Goal: Information Seeking & Learning: Learn about a topic

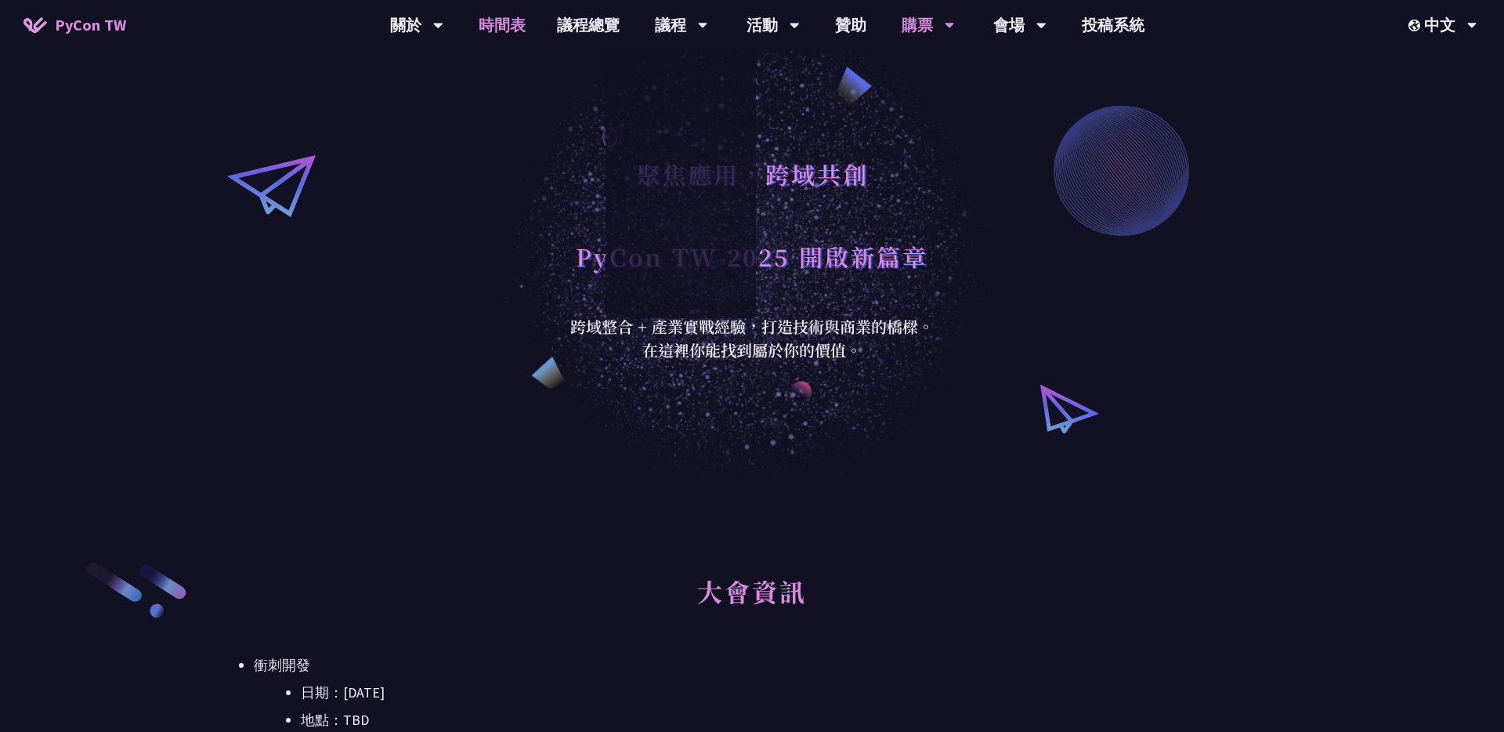
click at [484, 29] on link "時間表" at bounding box center [502, 25] width 78 height 50
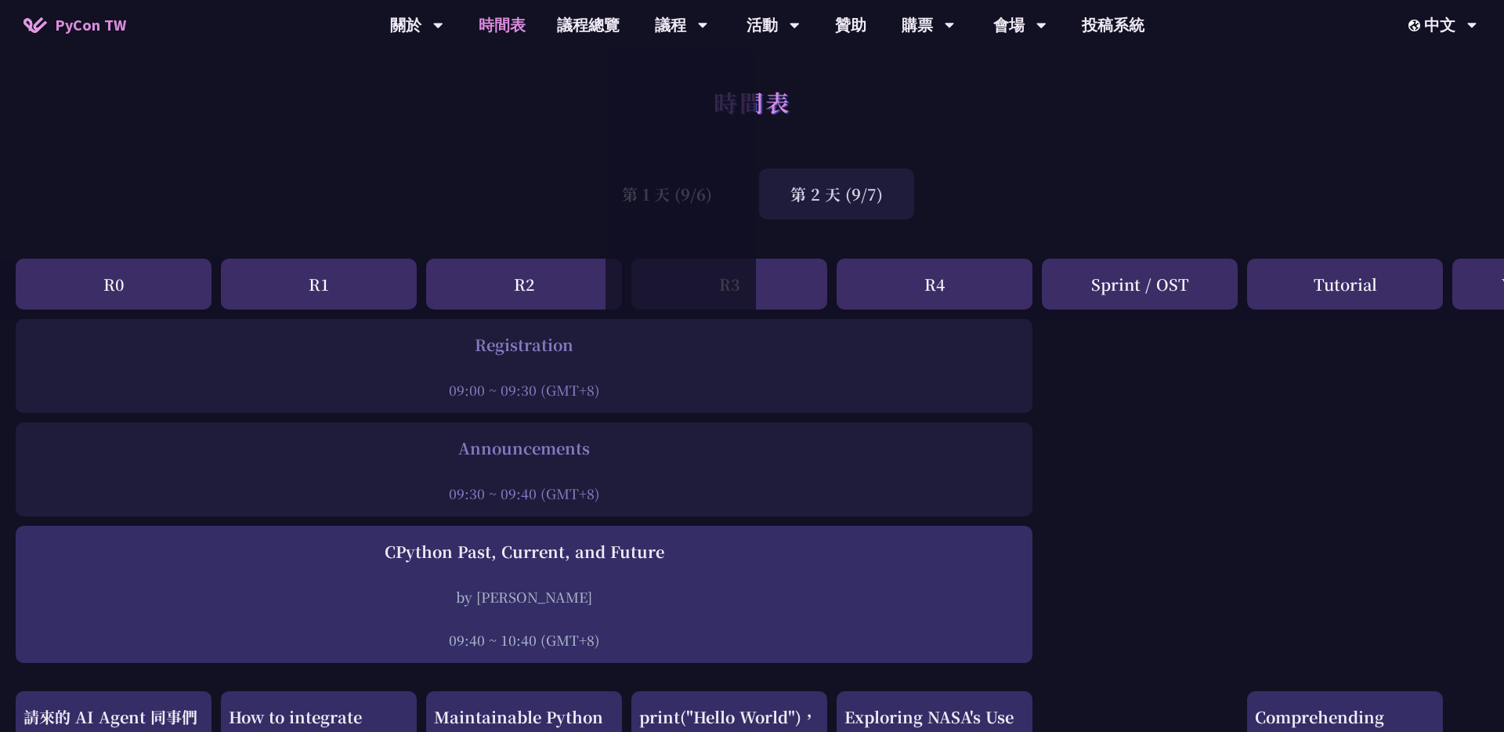
click at [822, 209] on div "第 2 天 (9/7)" at bounding box center [836, 193] width 155 height 51
click at [837, 199] on div "第 2 天 (9/7)" at bounding box center [836, 193] width 155 height 51
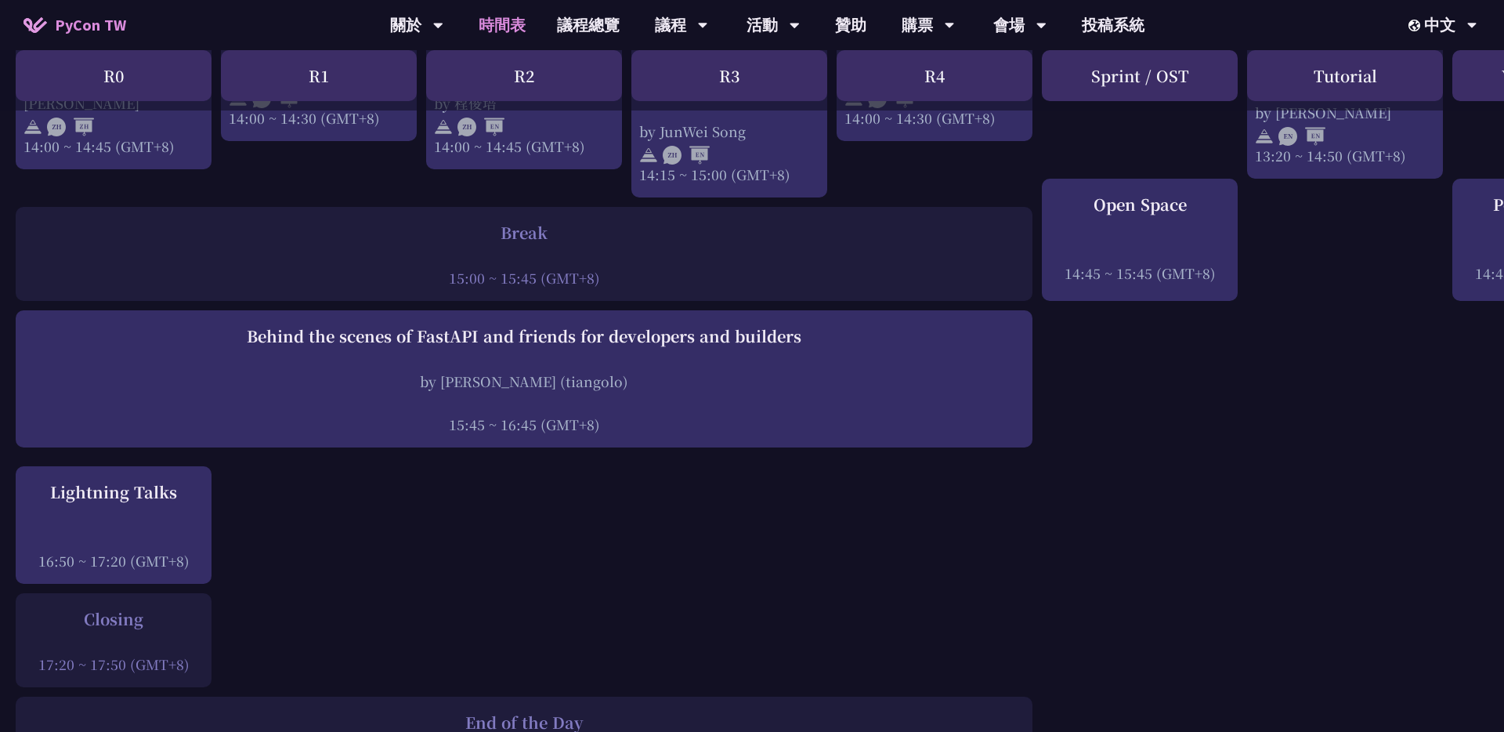
scroll to position [1791, 0]
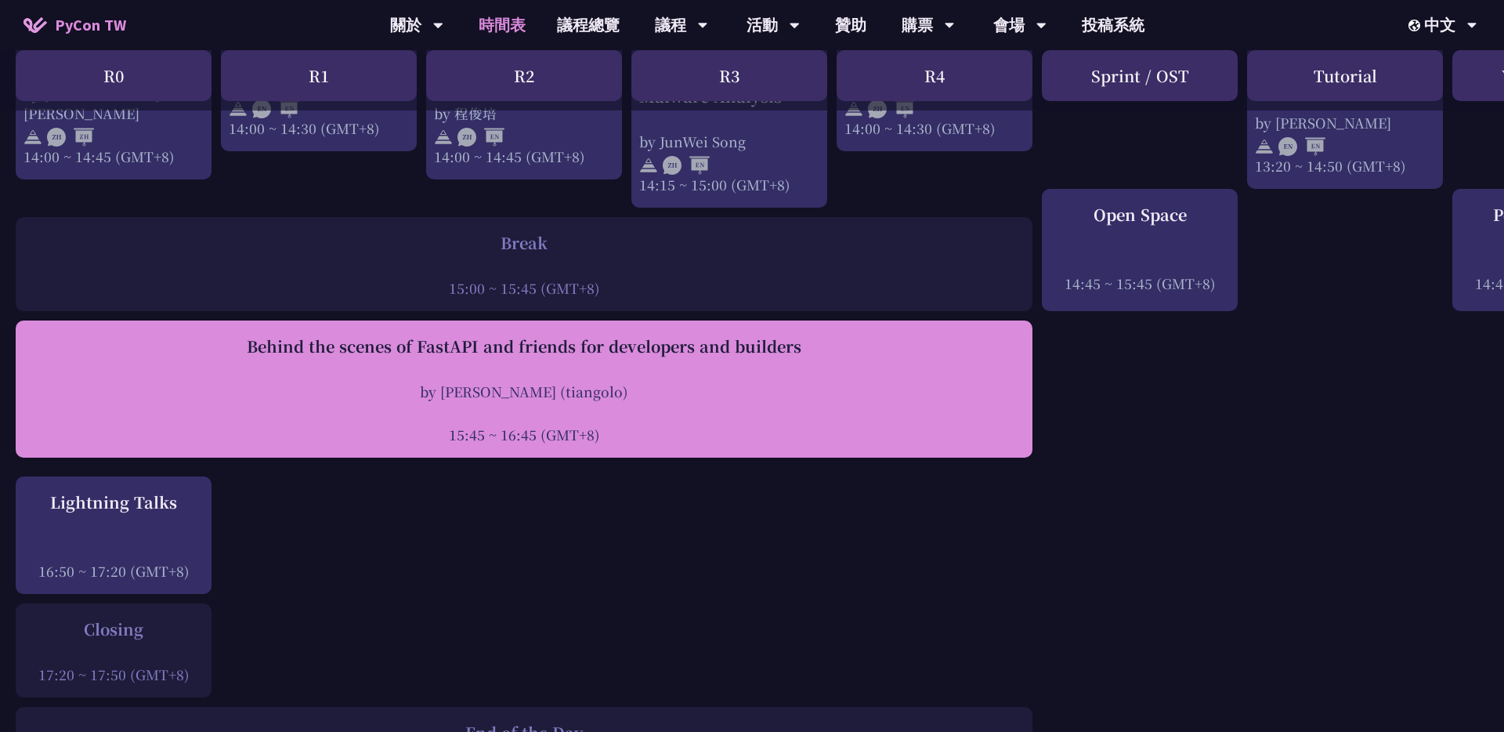
click at [665, 352] on div "Behind the scenes of FastAPI and friends for developers and builders" at bounding box center [523, 345] width 1001 height 23
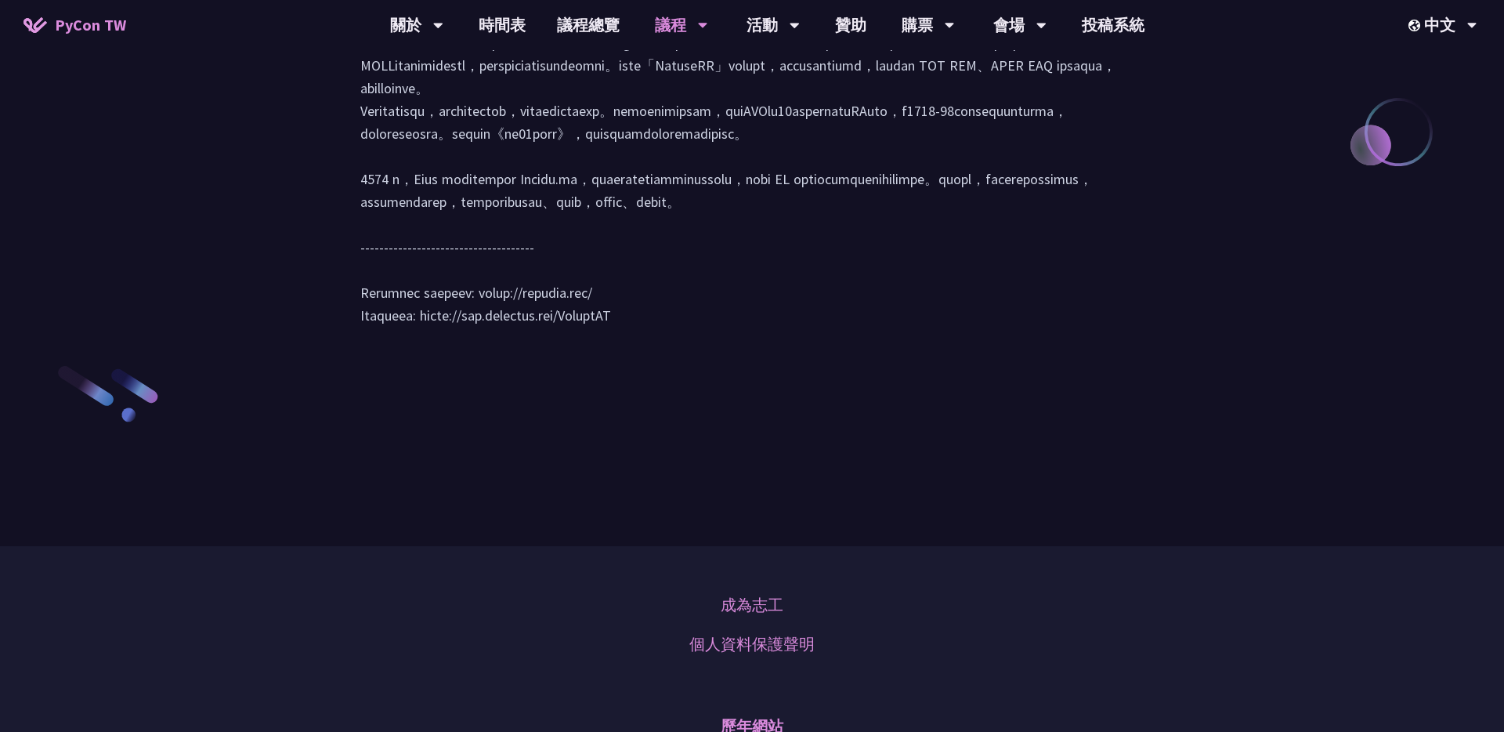
scroll to position [1967, 0]
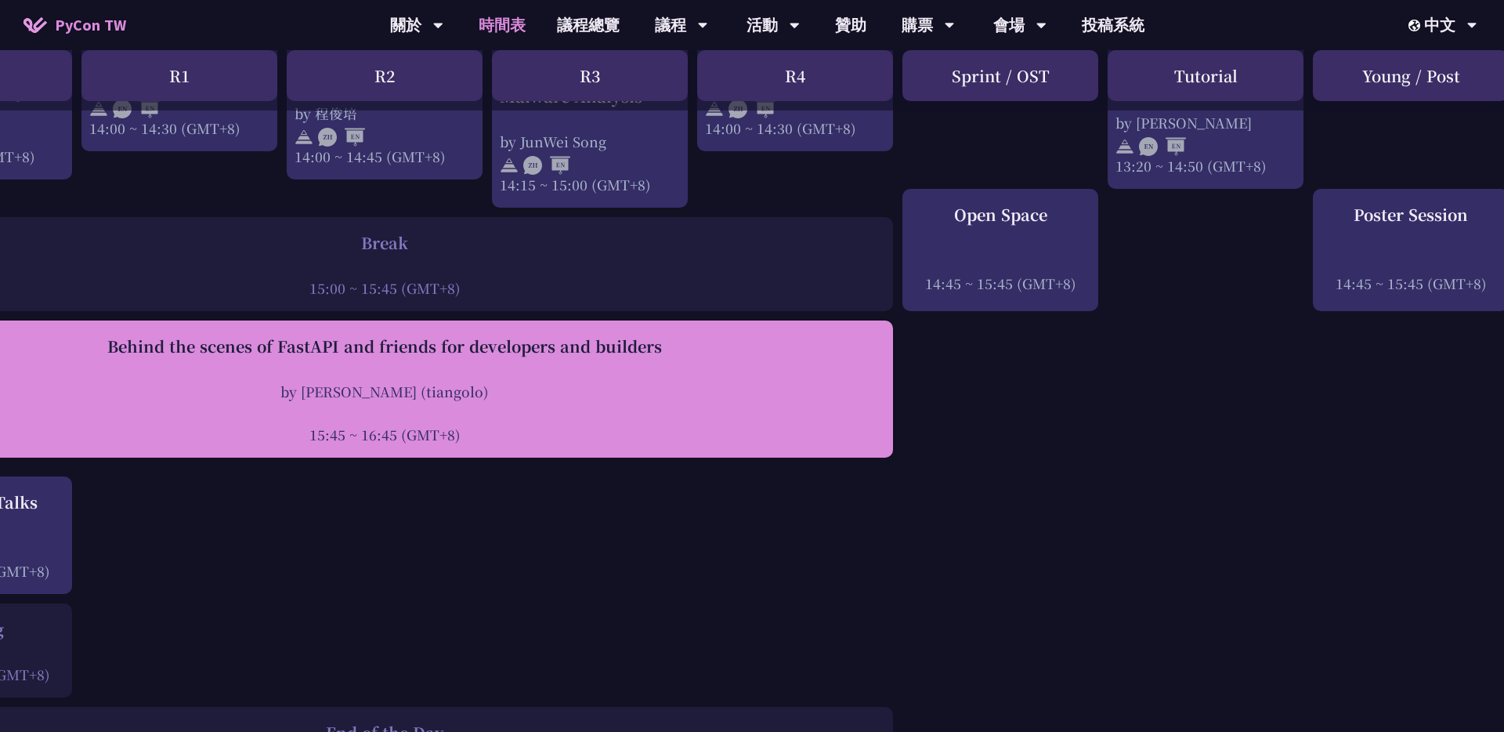
scroll to position [1791, 0]
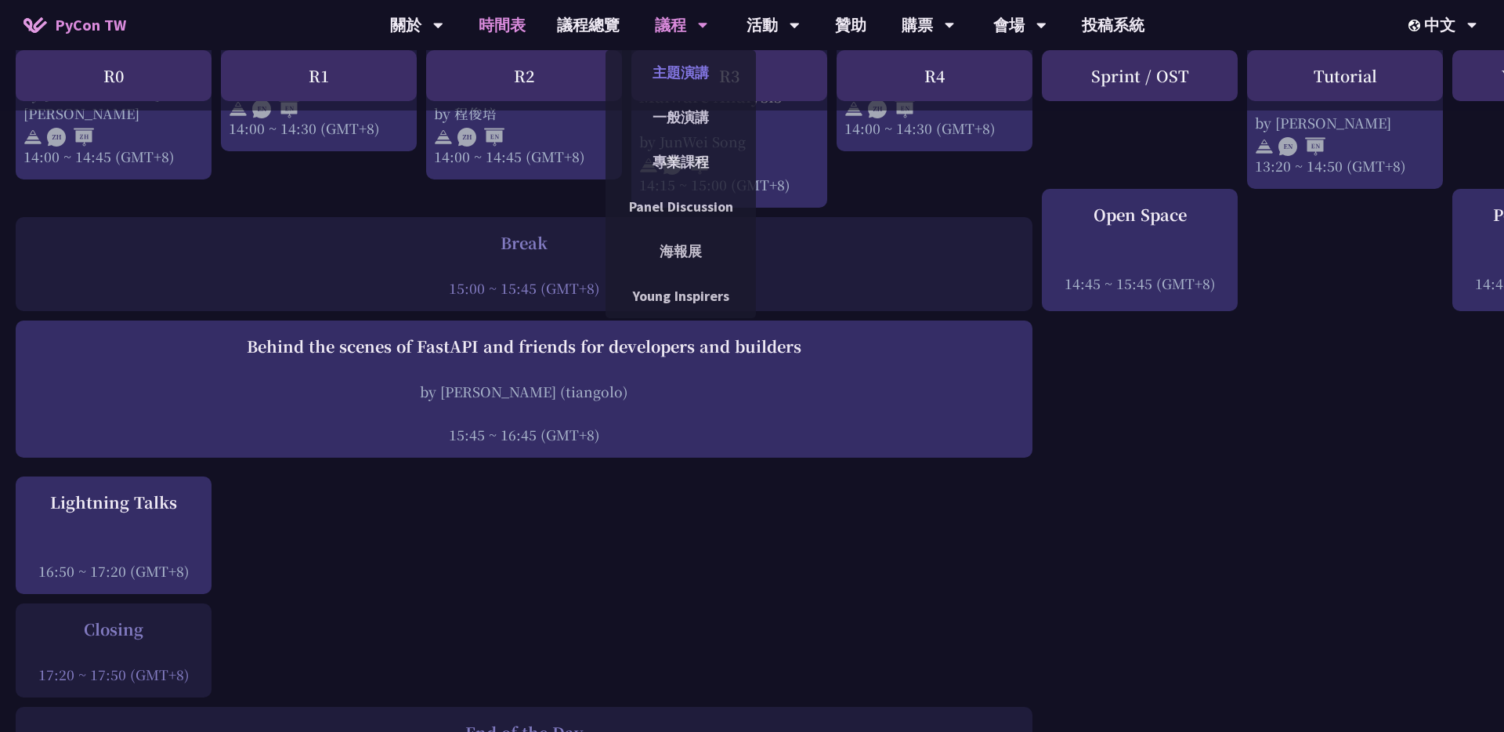
click at [670, 78] on link "主題演講" at bounding box center [681, 72] width 150 height 37
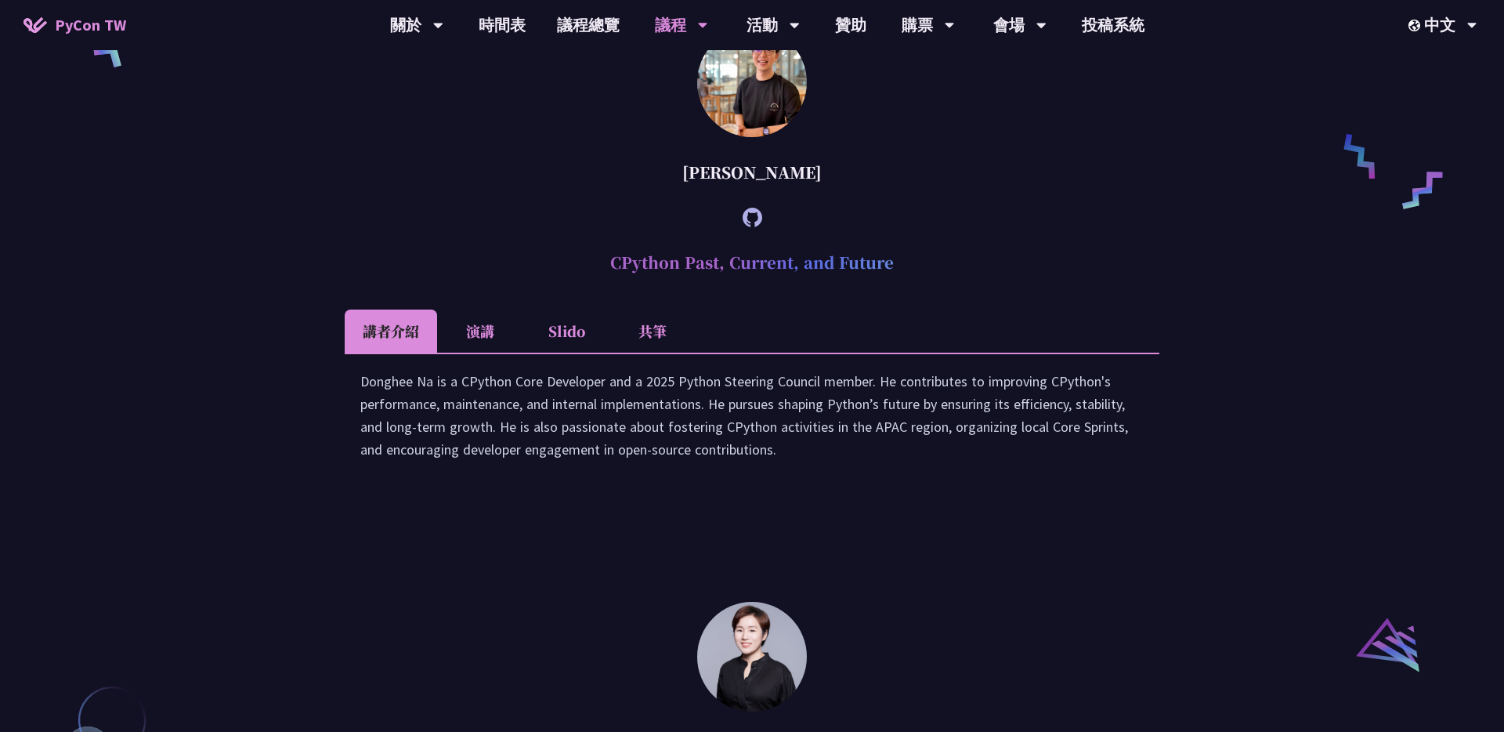
scroll to position [1316, 0]
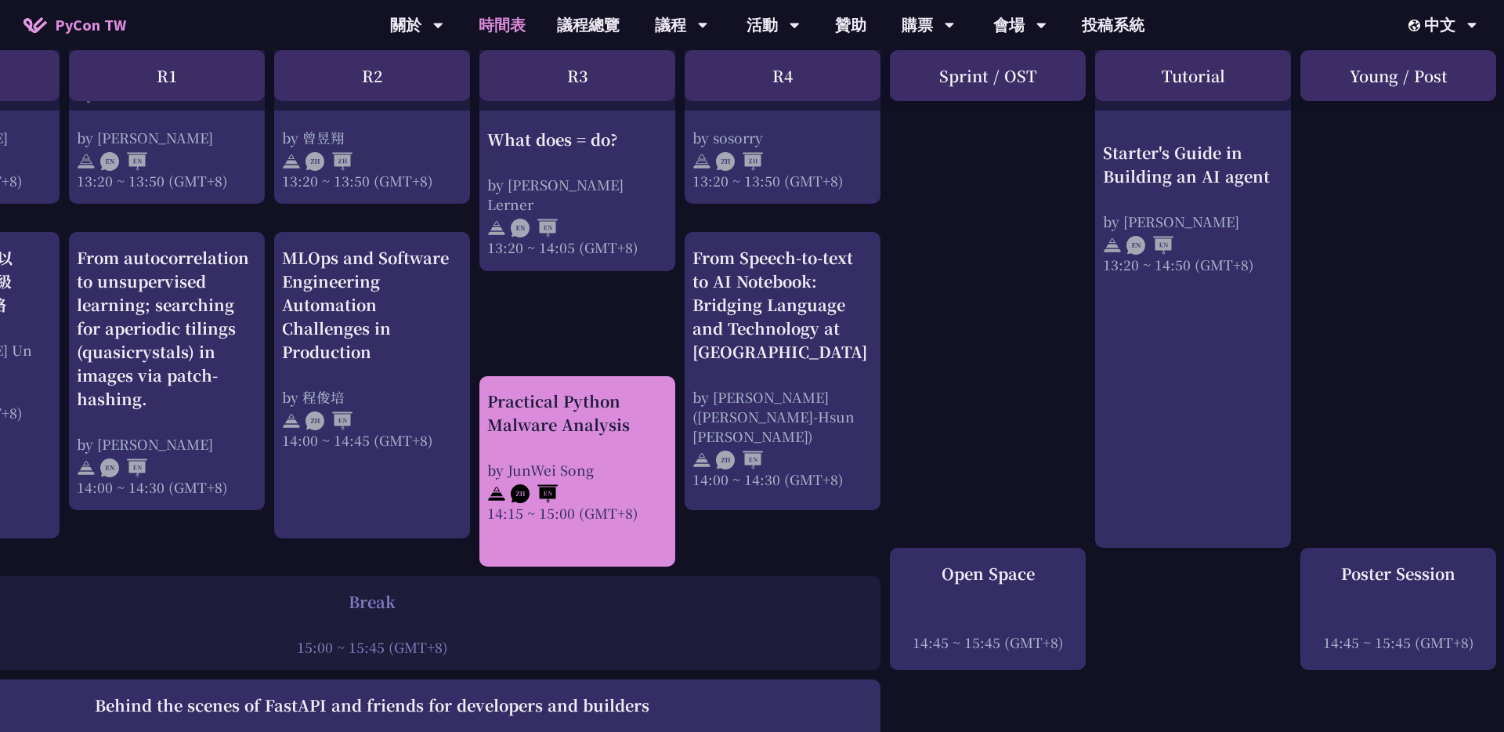
scroll to position [1437, 152]
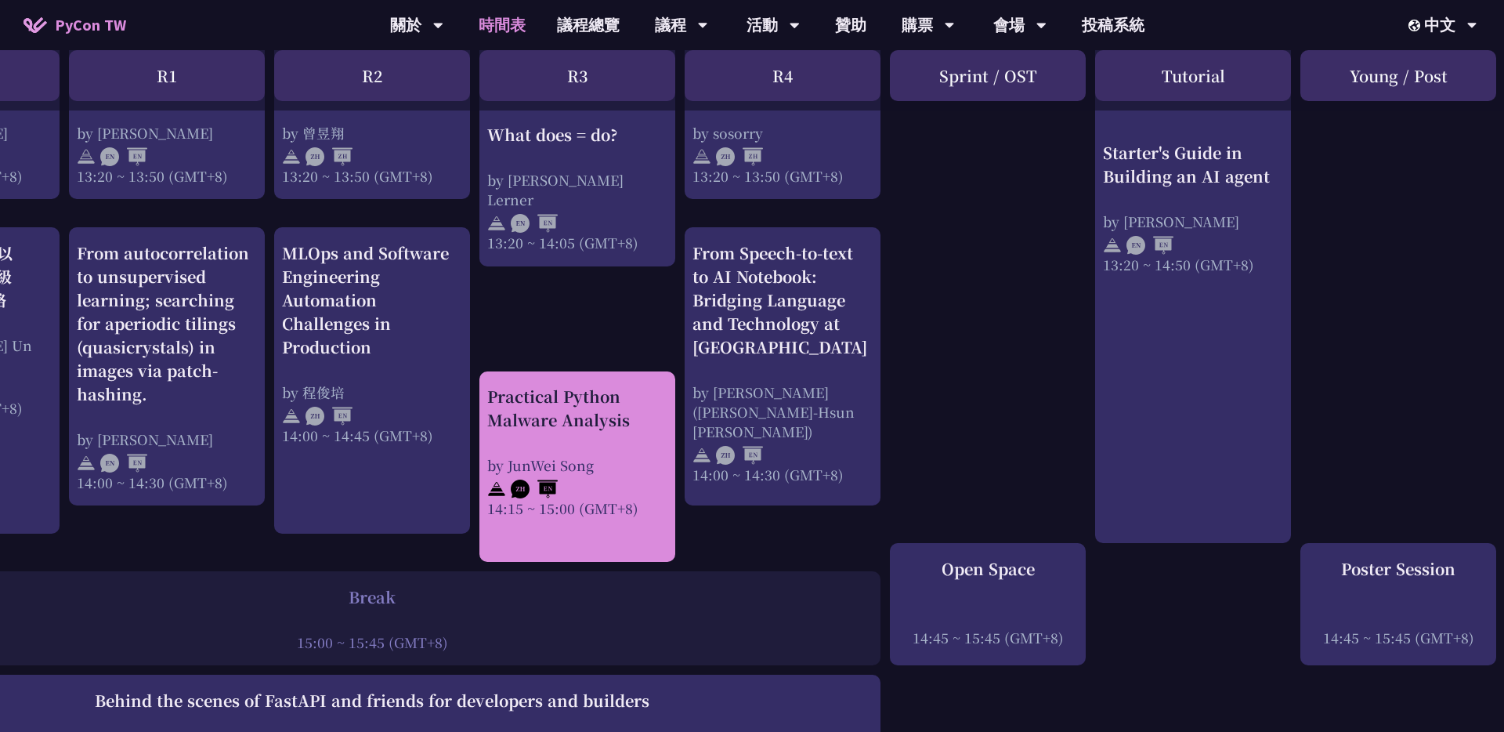
click at [548, 432] on div "Practical Python Malware Analysis by JunWei Song 14:15 ~ 15:00 (GMT+8)" at bounding box center [577, 451] width 180 height 133
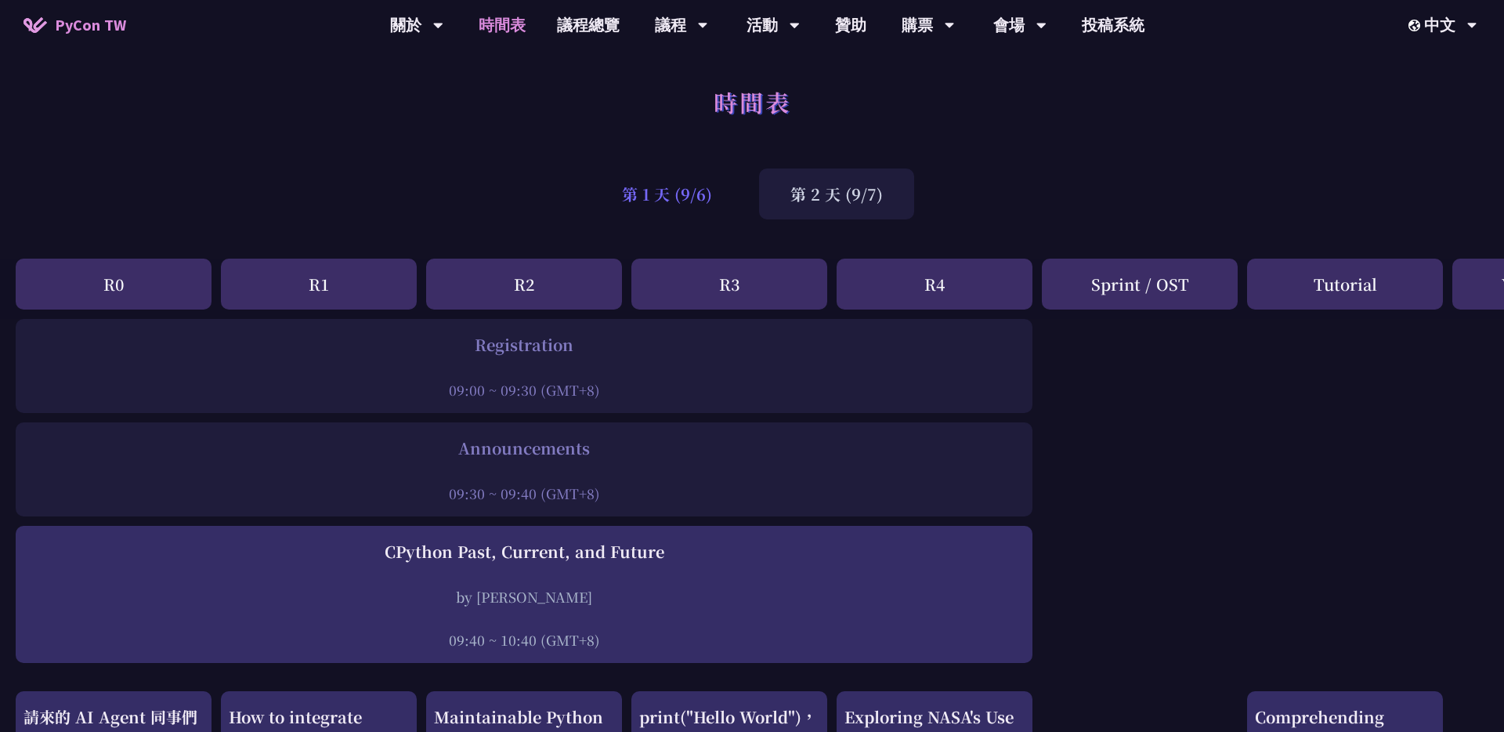
click at [665, 182] on div "第 1 天 (9/6)" at bounding box center [667, 193] width 153 height 51
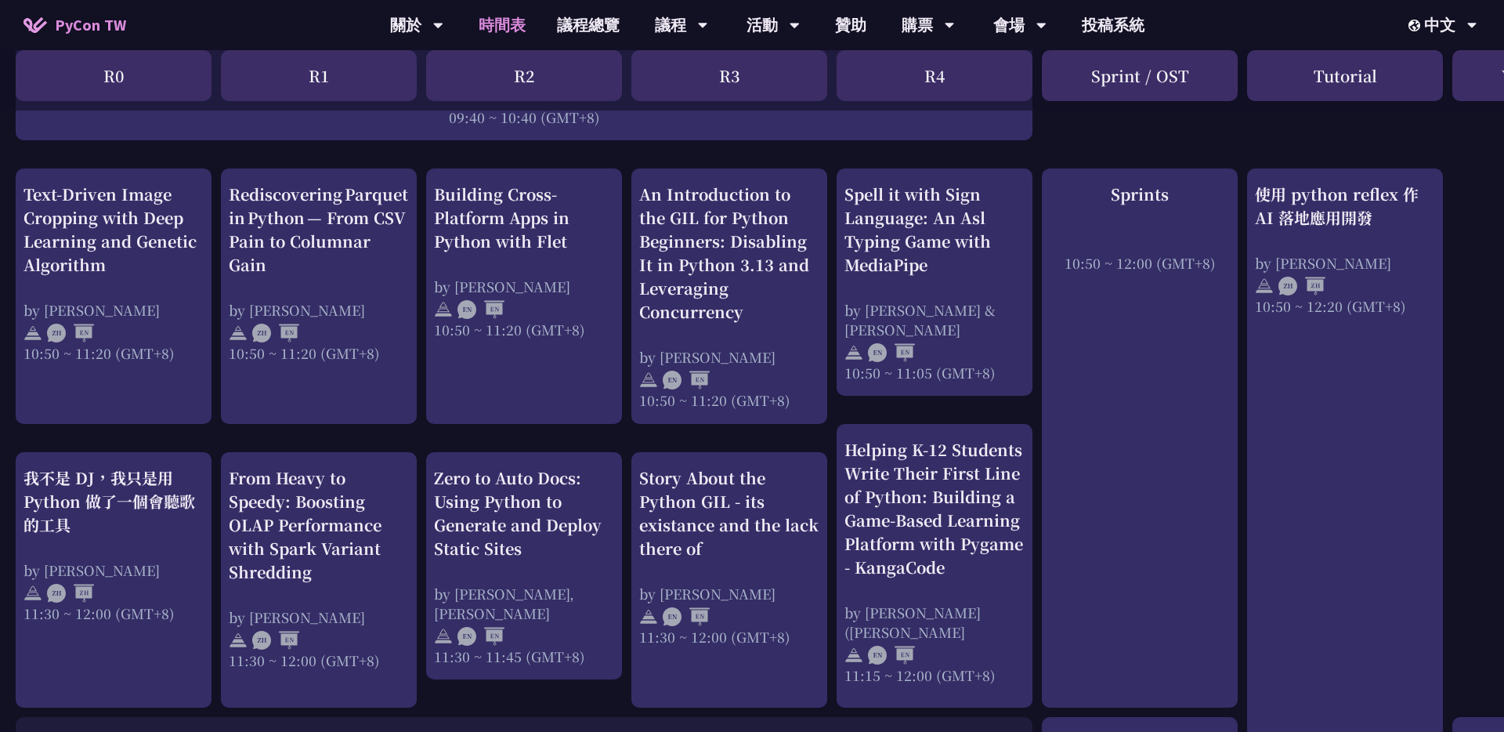
scroll to position [527, 0]
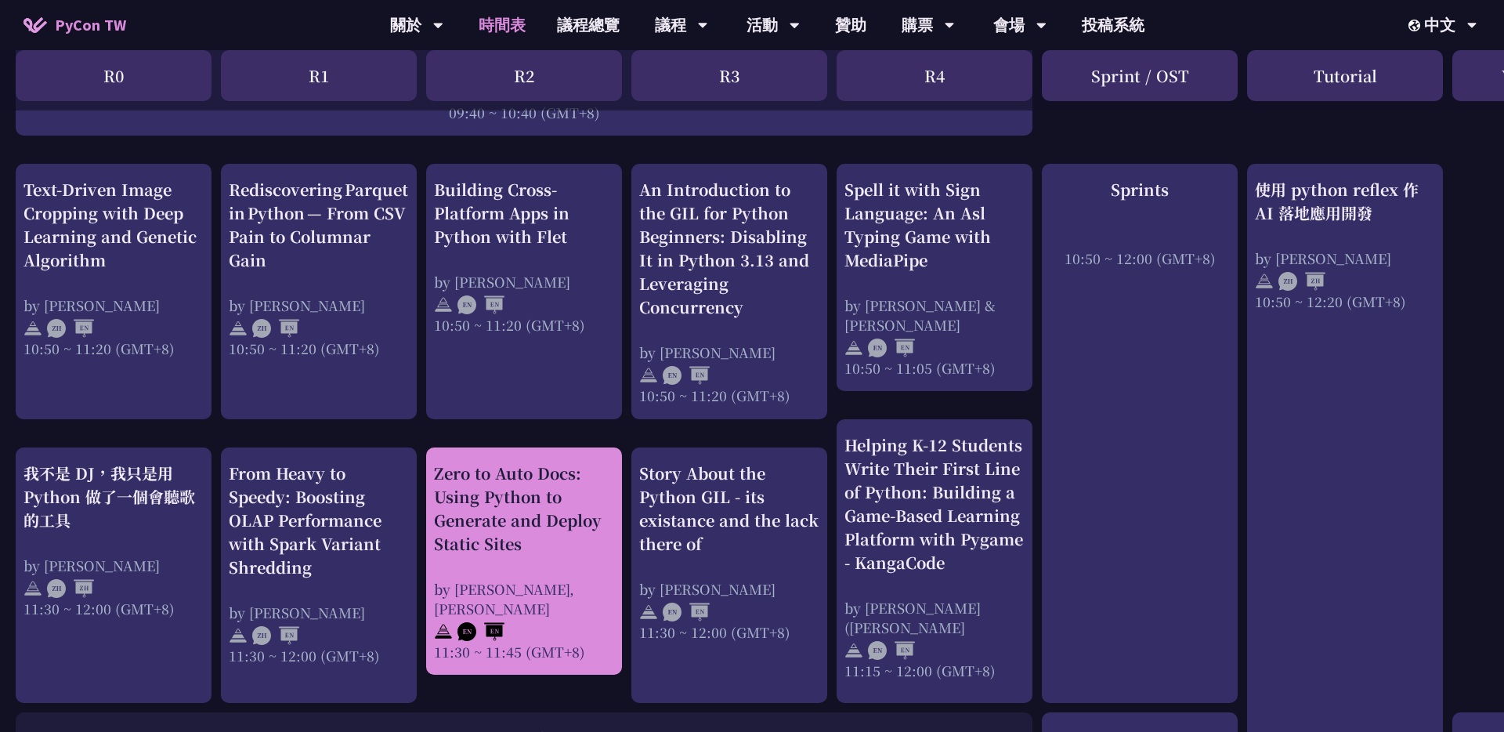
click at [505, 507] on div "Zero to Auto Docs: Using Python to Generate and Deploy Static Sites" at bounding box center [524, 508] width 180 height 94
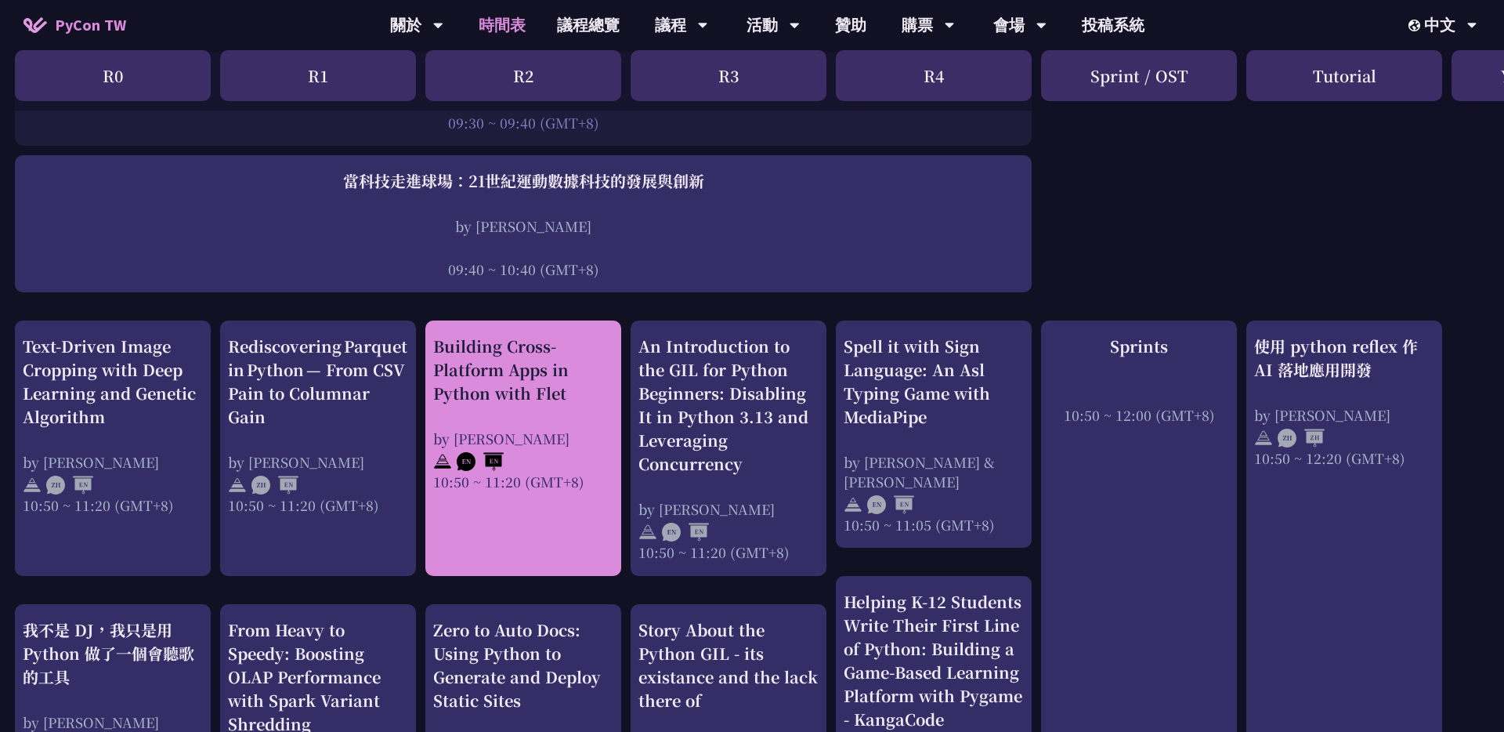
scroll to position [378, 0]
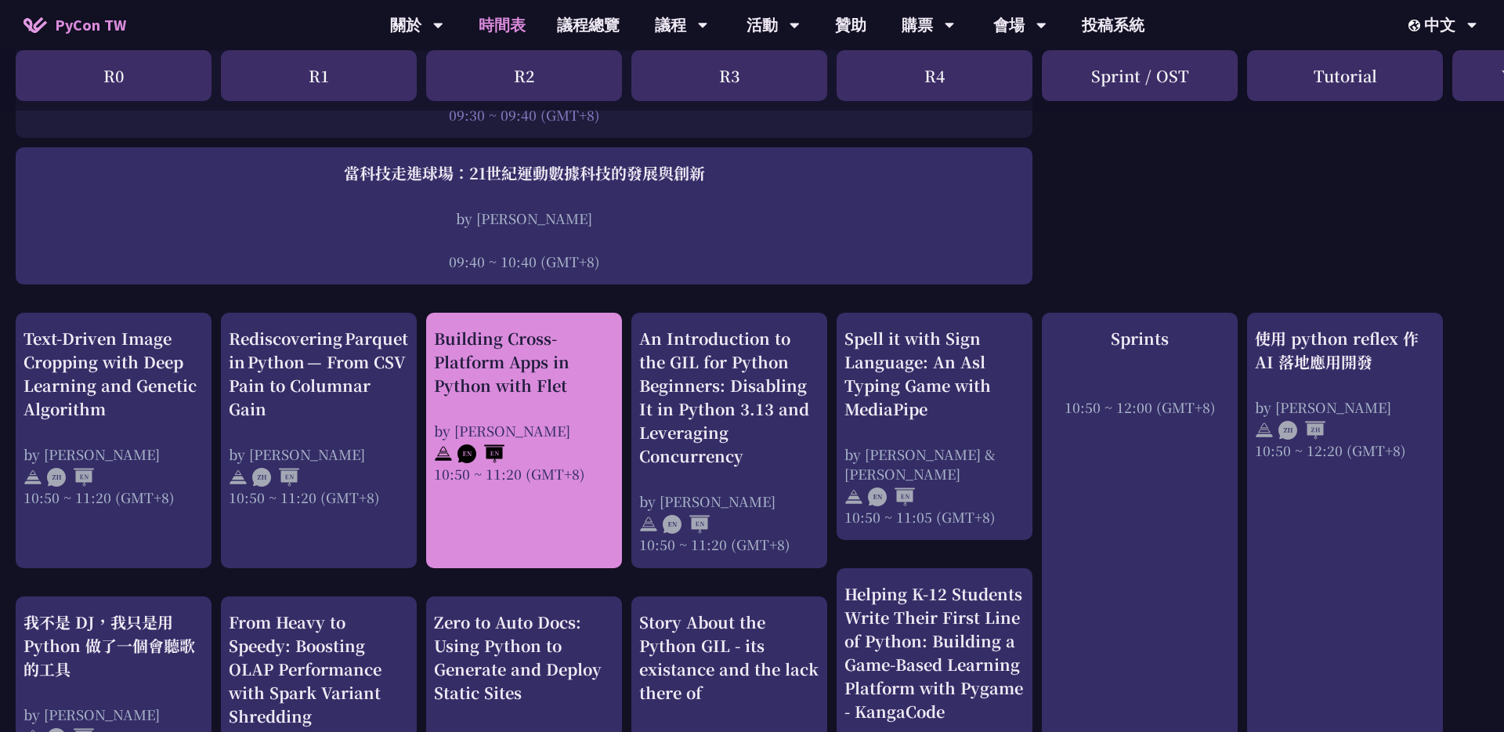
click at [540, 410] on div "Building Cross-Platform Apps in Python with Flet by [PERSON_NAME] 10:50 ~ 11:20…" at bounding box center [524, 405] width 180 height 157
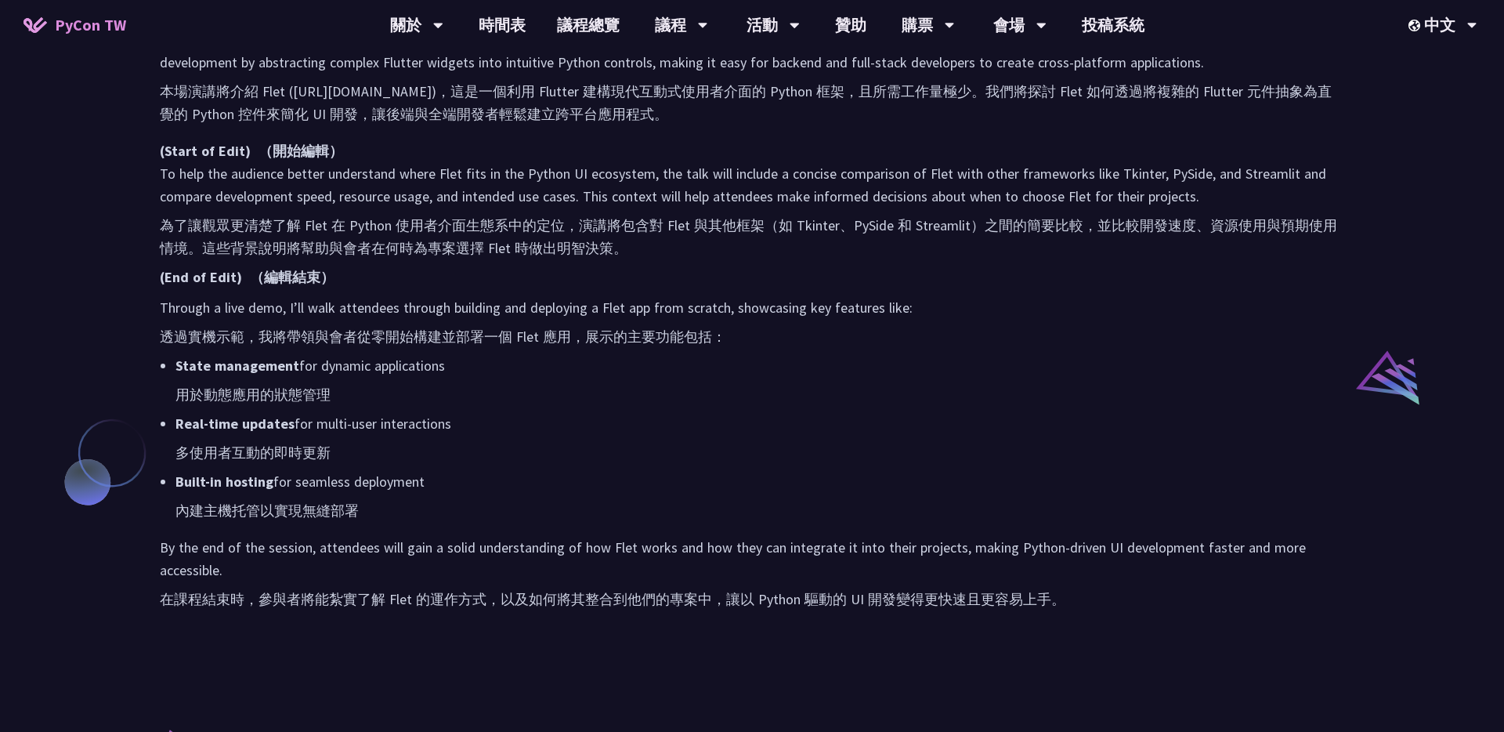
scroll to position [1019, 0]
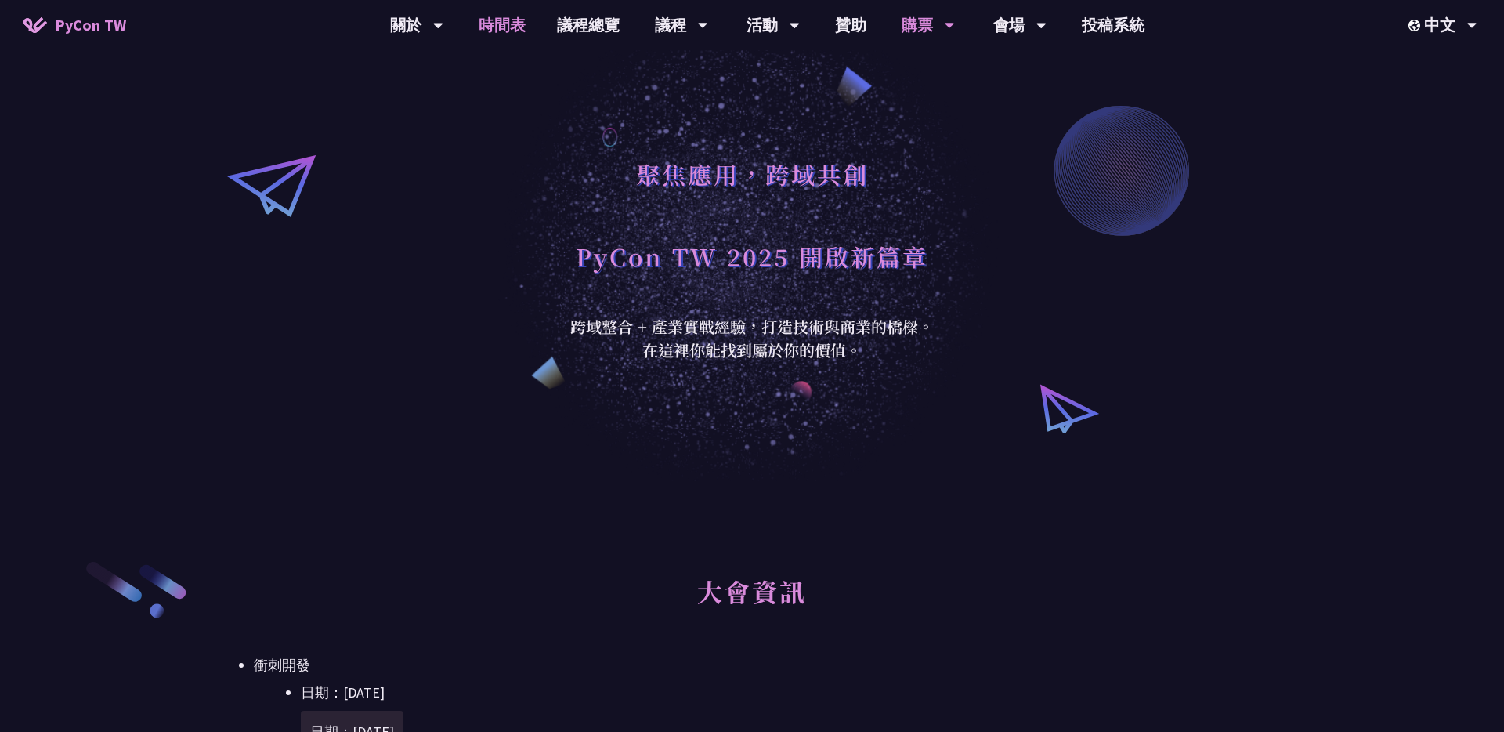
click at [479, 27] on link "時間表" at bounding box center [502, 25] width 78 height 50
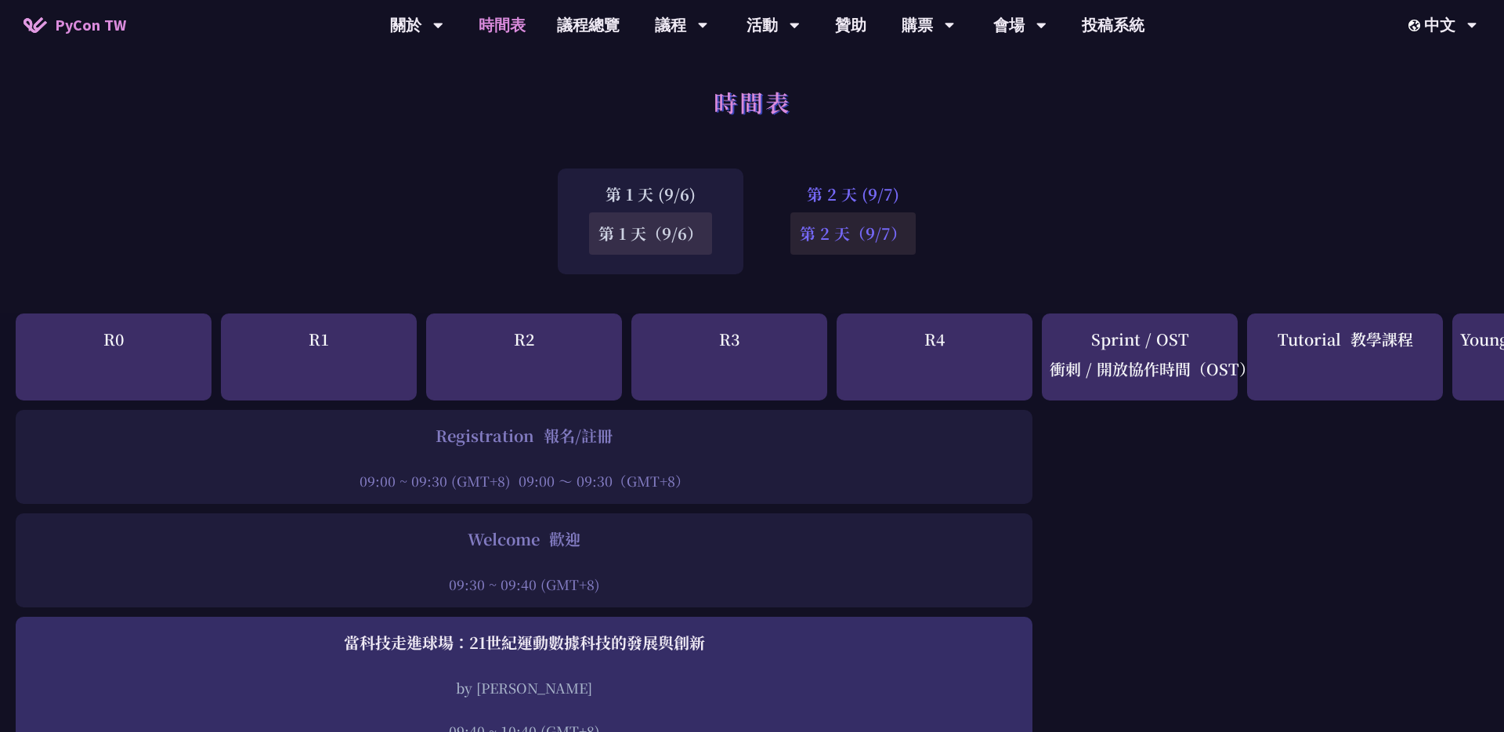
click at [859, 240] on font "第 2 天（9/7）" at bounding box center [853, 233] width 107 height 23
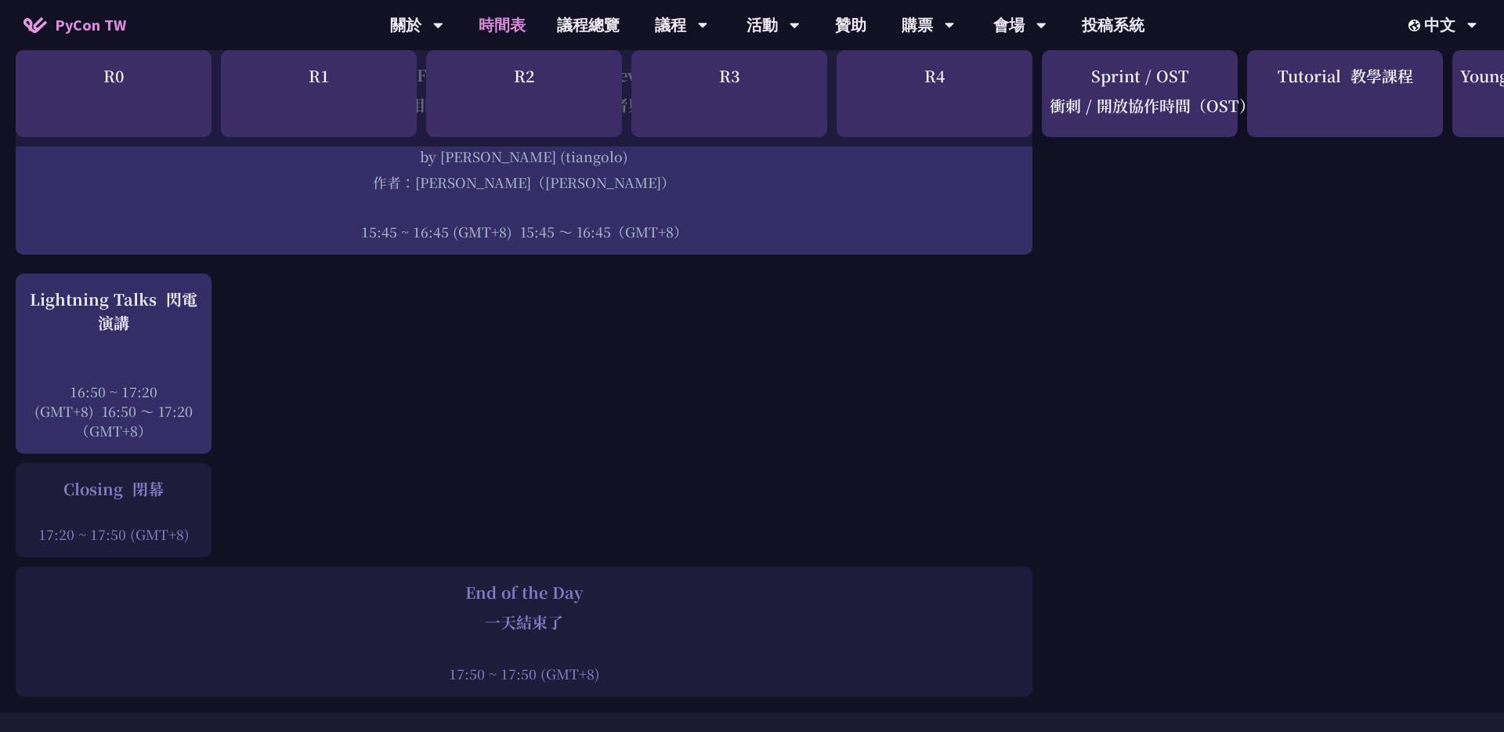
scroll to position [2679, 0]
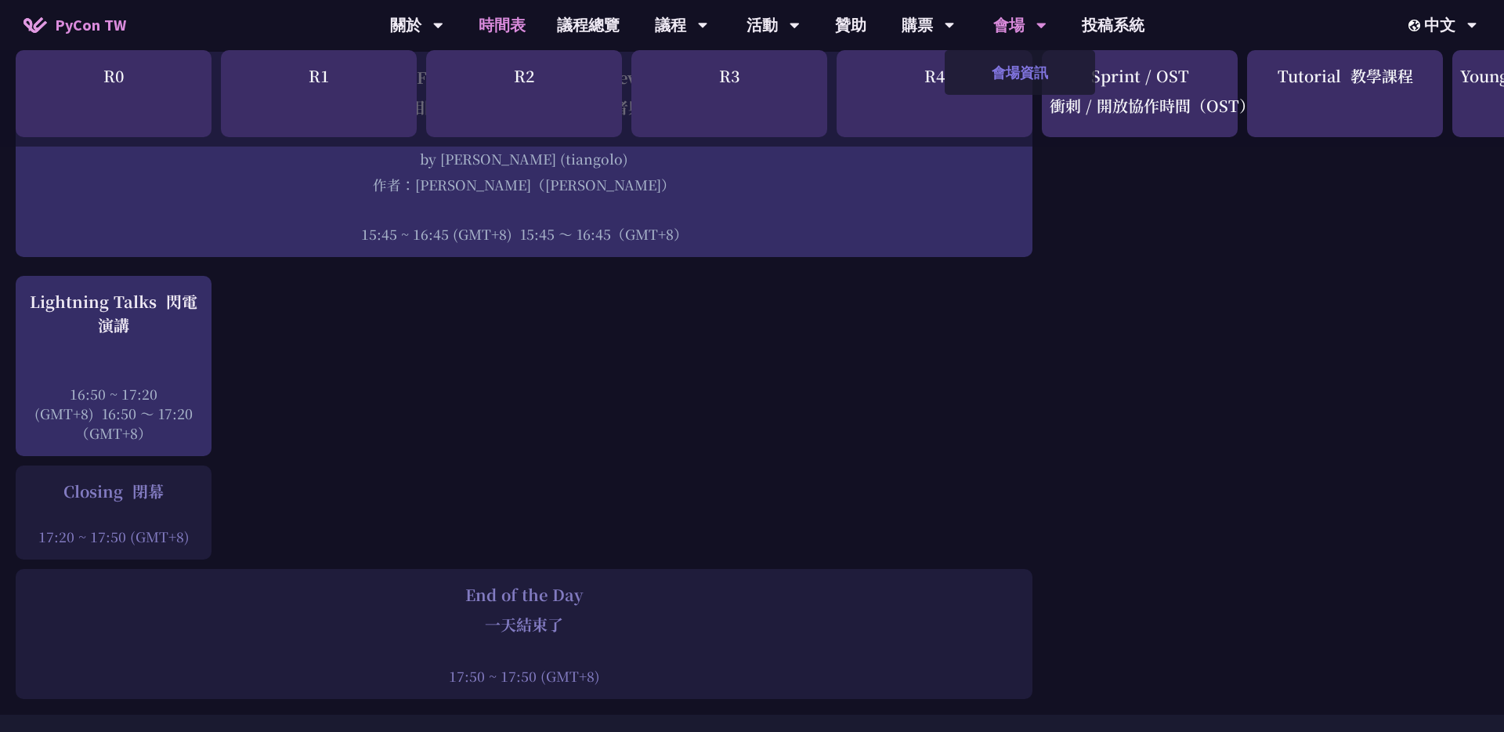
click at [1011, 77] on link "會場資訊" at bounding box center [1020, 72] width 150 height 37
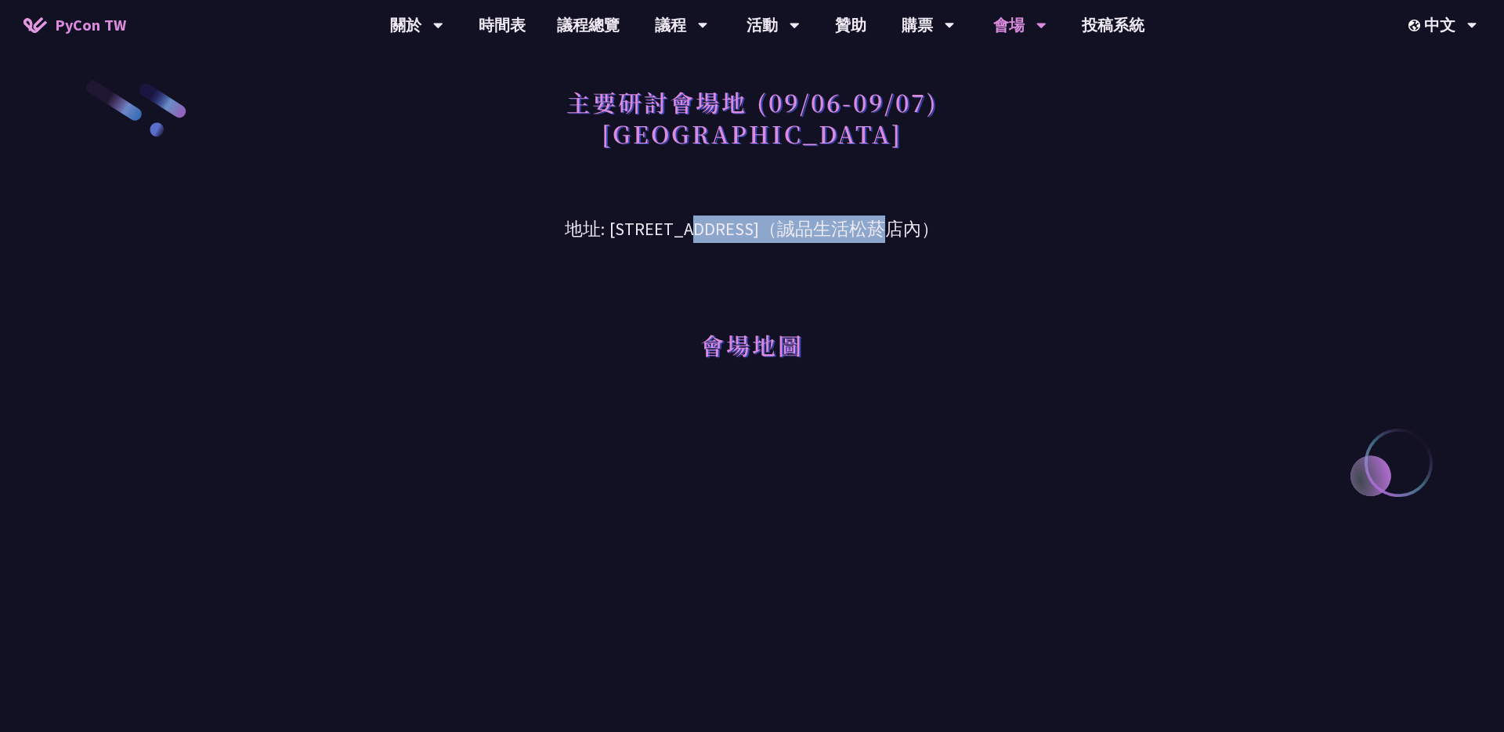
drag, startPoint x: 569, startPoint y: 233, endPoint x: 768, endPoint y: 233, distance: 199.0
click at [768, 233] on h3 "地址: [STREET_ADDRESS]（誠品生活松菸店內）" at bounding box center [752, 217] width 815 height 51
copy h3 "[STREET_ADDRESS]"
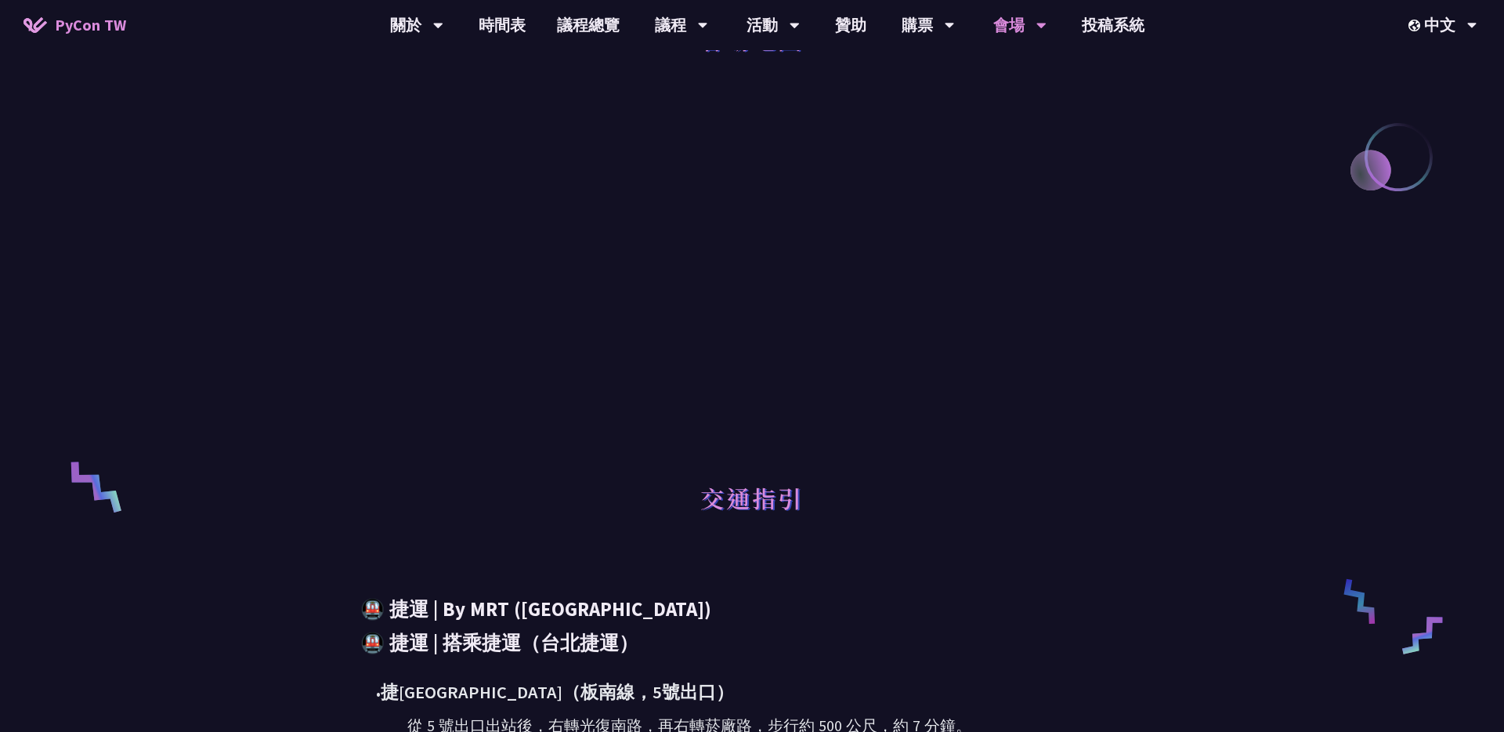
scroll to position [209, 0]
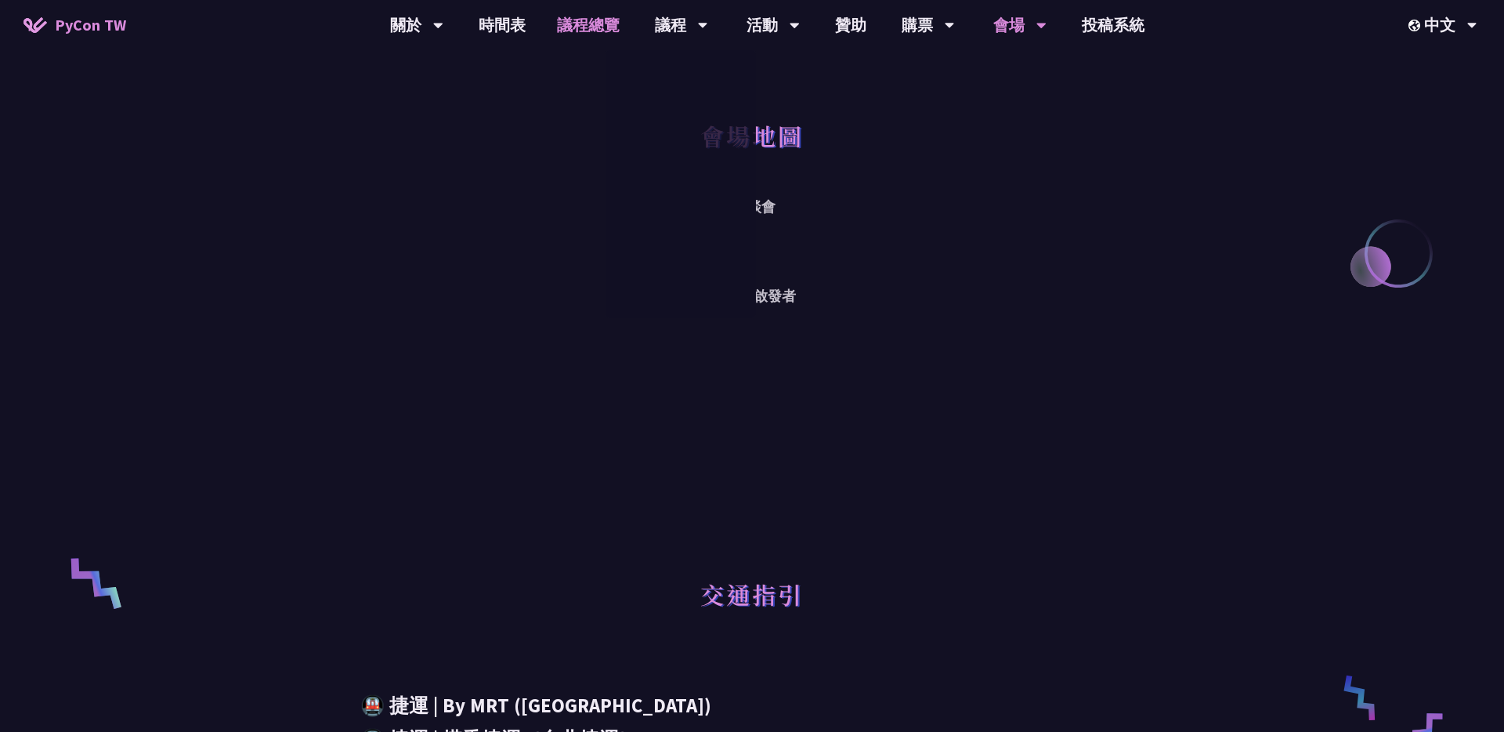
click at [584, 31] on link "議程總覽" at bounding box center [588, 25] width 94 height 50
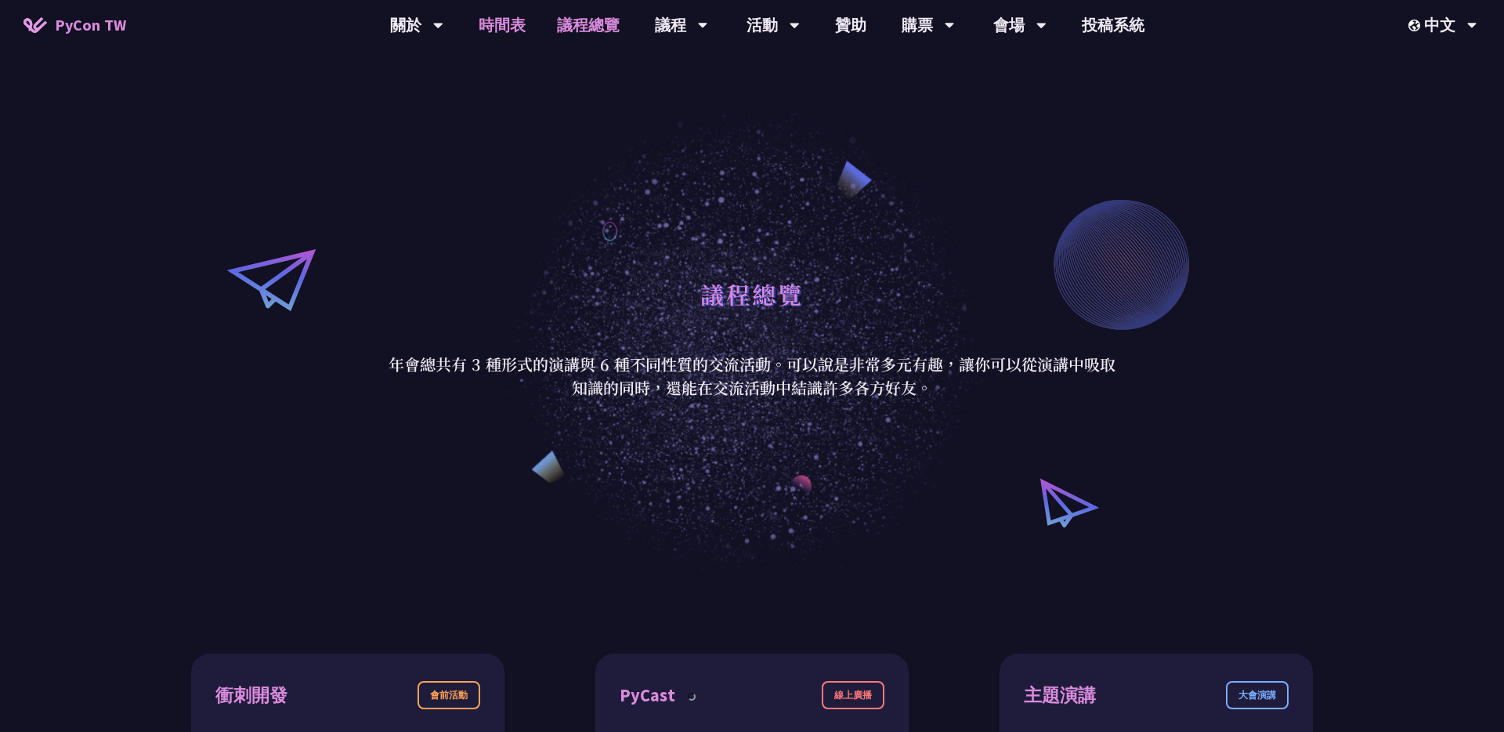
click at [492, 28] on link "時間表" at bounding box center [502, 25] width 78 height 50
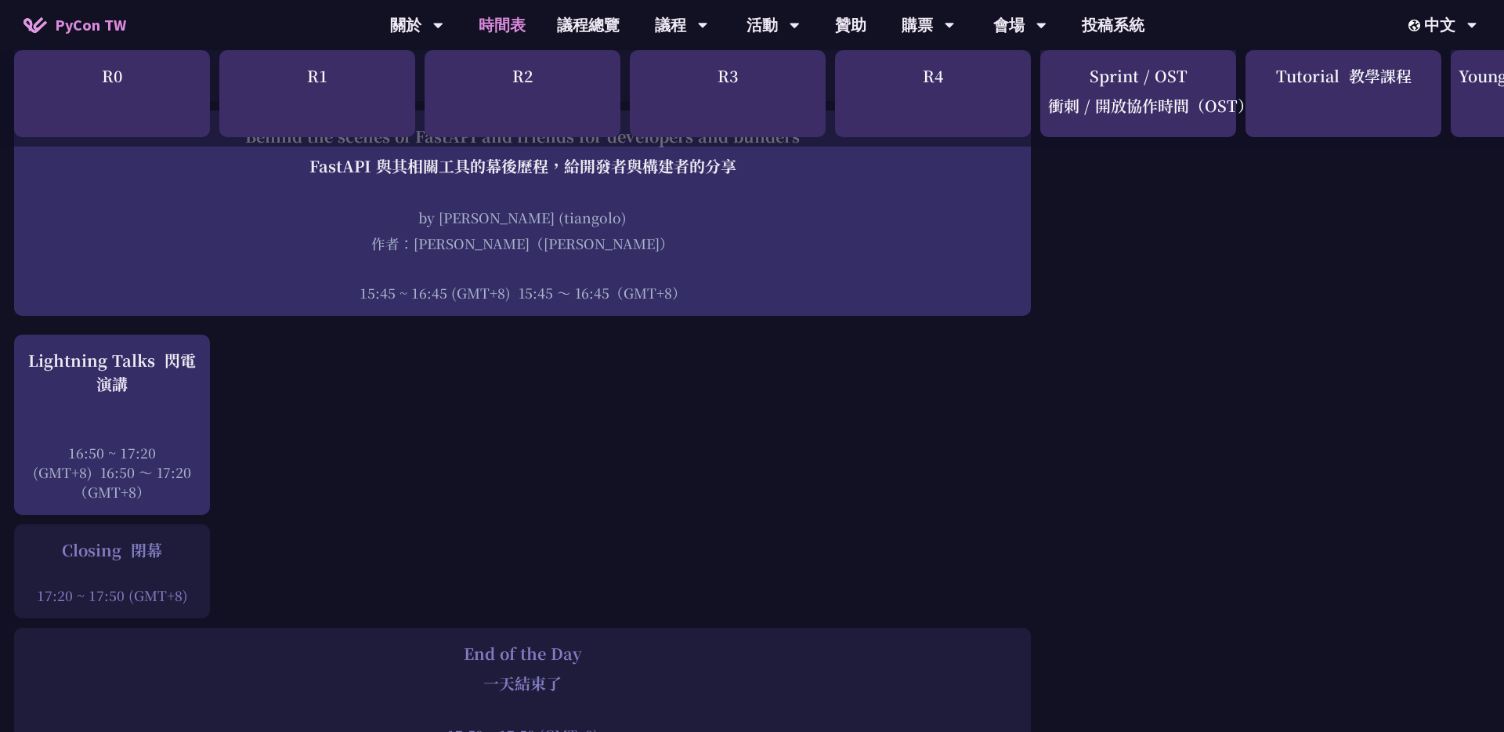
scroll to position [2611, 2]
